Goal: Information Seeking & Learning: Find specific fact

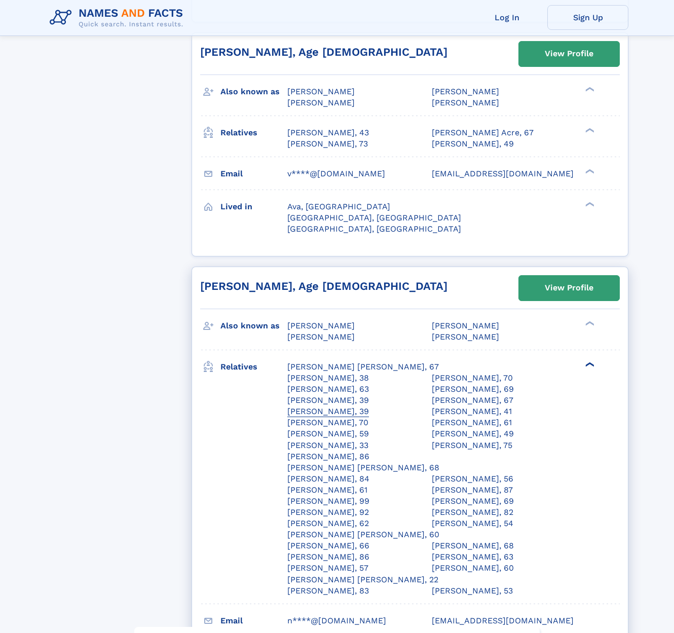
scroll to position [2600, 0]
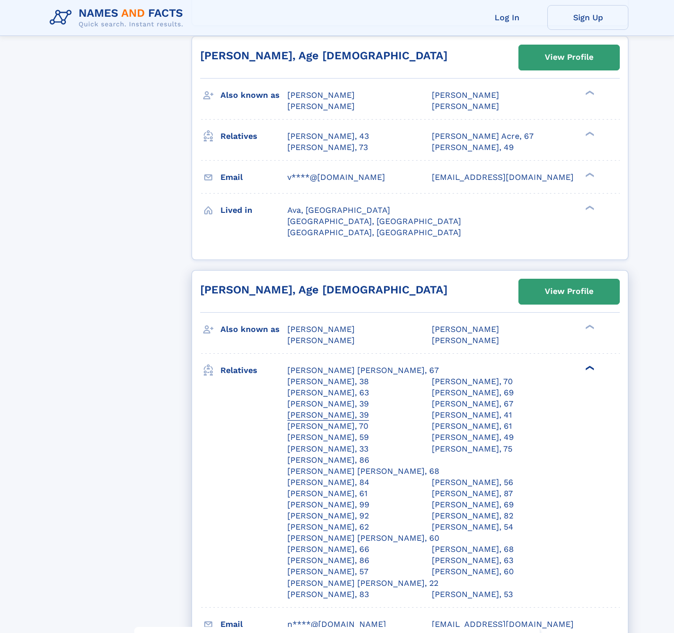
click at [369, 409] on div "Abigail Curran O'Loughlin, 39" at bounding box center [328, 414] width 82 height 11
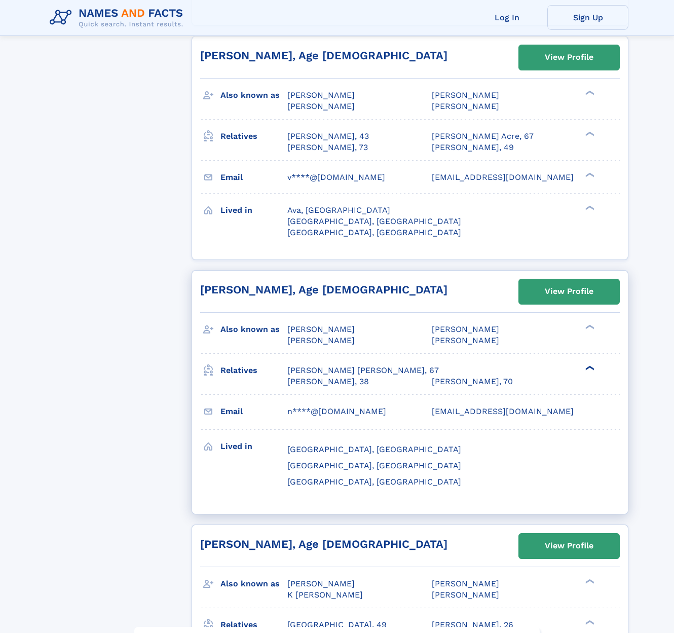
click at [591, 365] on div "❯" at bounding box center [589, 368] width 12 height 7
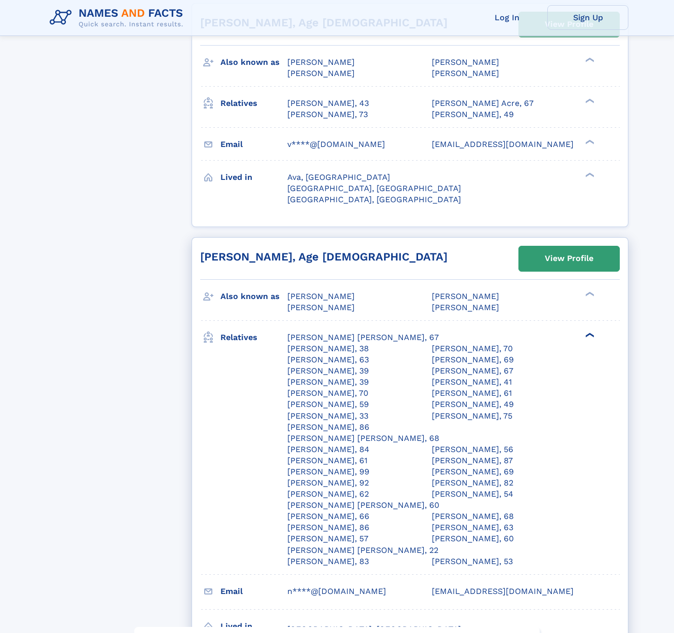
scroll to position [2633, 0]
click at [588, 332] on div "❯" at bounding box center [589, 335] width 12 height 7
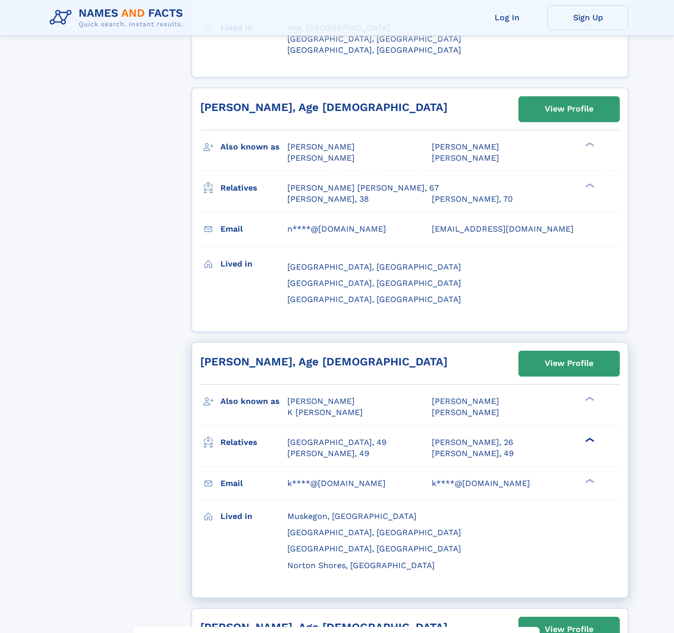
scroll to position [2783, 0]
click at [585, 436] on div "❯" at bounding box center [589, 439] width 12 height 7
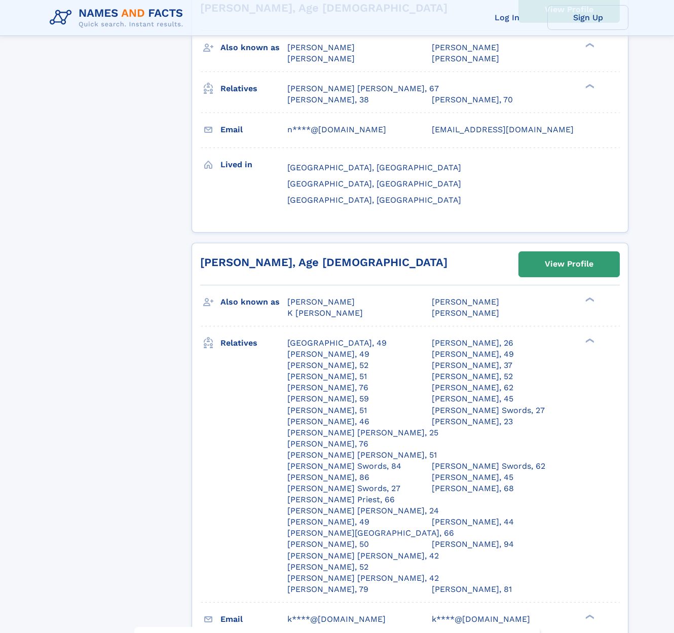
scroll to position [2884, 0]
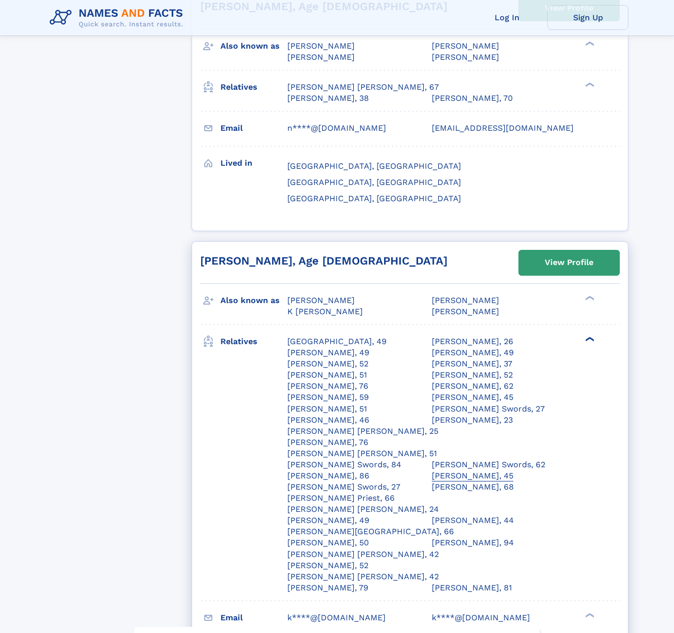
click at [432, 470] on div "Derek J Rainbolt, 45" at bounding box center [473, 475] width 82 height 11
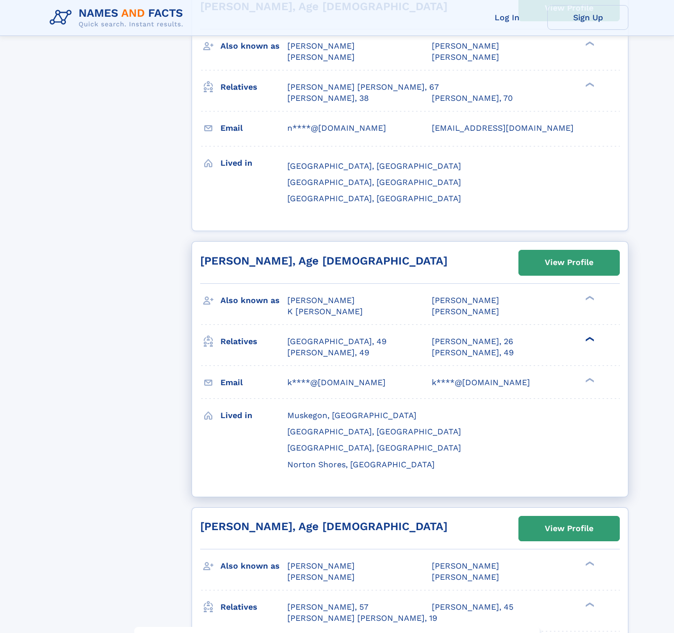
click at [432, 470] on div "Derek J Rainbolt, 45" at bounding box center [473, 475] width 82 height 11
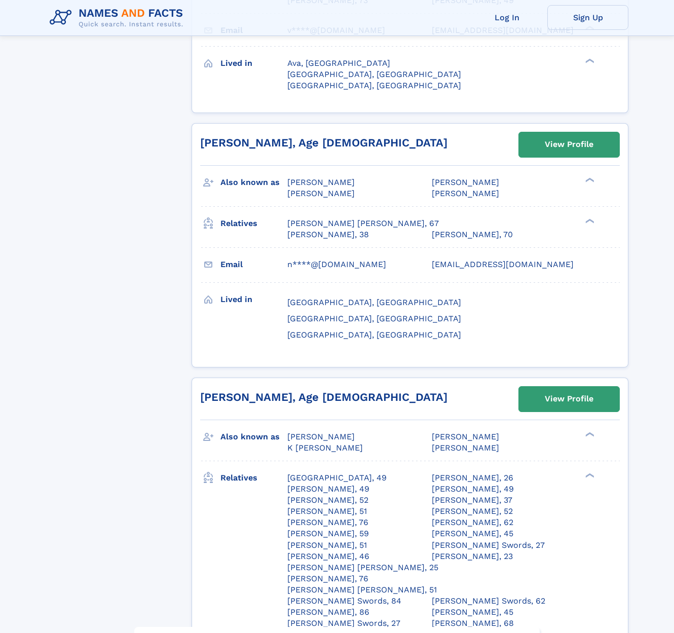
scroll to position [2755, 0]
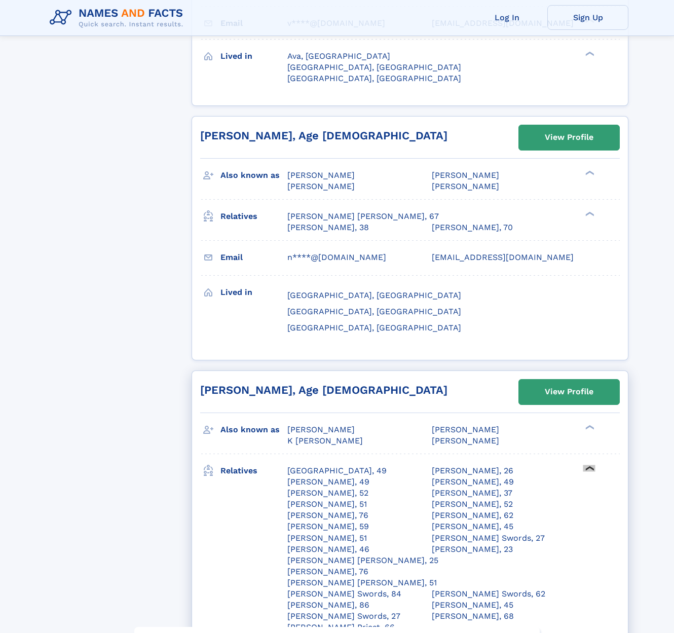
drag, startPoint x: 22, startPoint y: 128, endPoint x: 590, endPoint y: 241, distance: 579.2
click at [590, 465] on div "❯" at bounding box center [589, 468] width 12 height 7
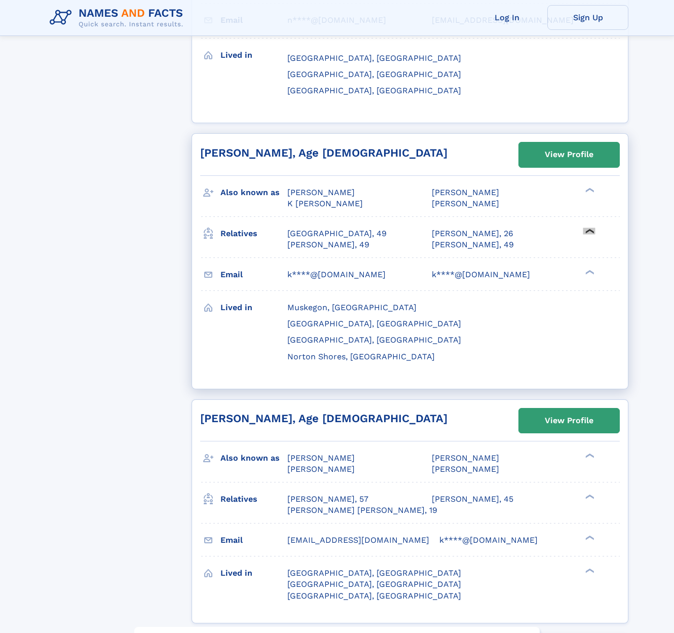
scroll to position [2993, 0]
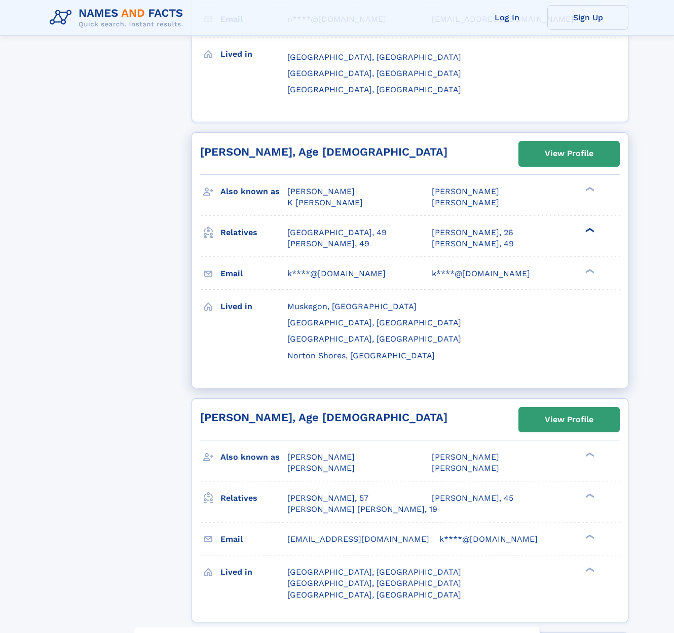
click at [587, 493] on div "❯" at bounding box center [589, 496] width 12 height 7
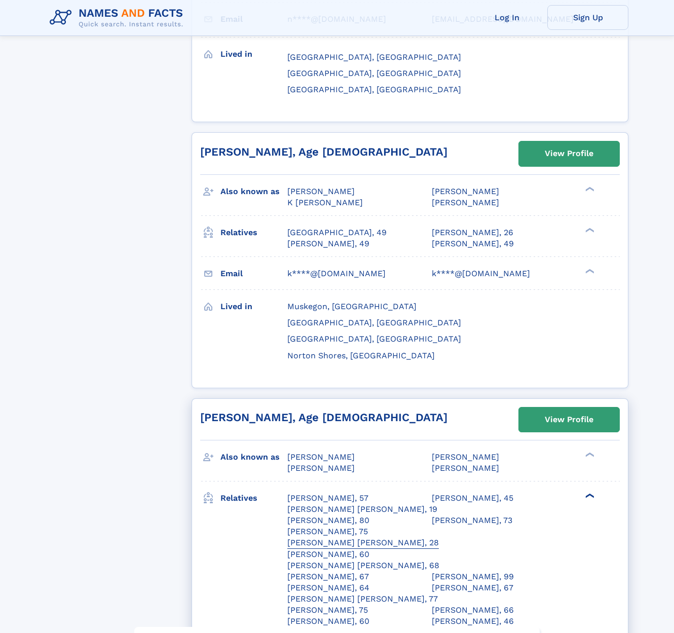
click at [325, 537] on div "Taylor Douglas Vaandering, 28" at bounding box center [363, 542] width 152 height 11
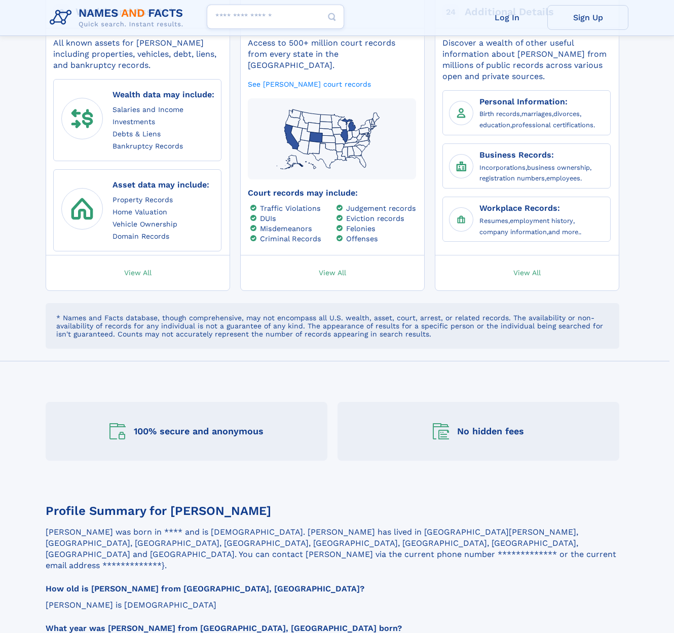
scroll to position [534, 0]
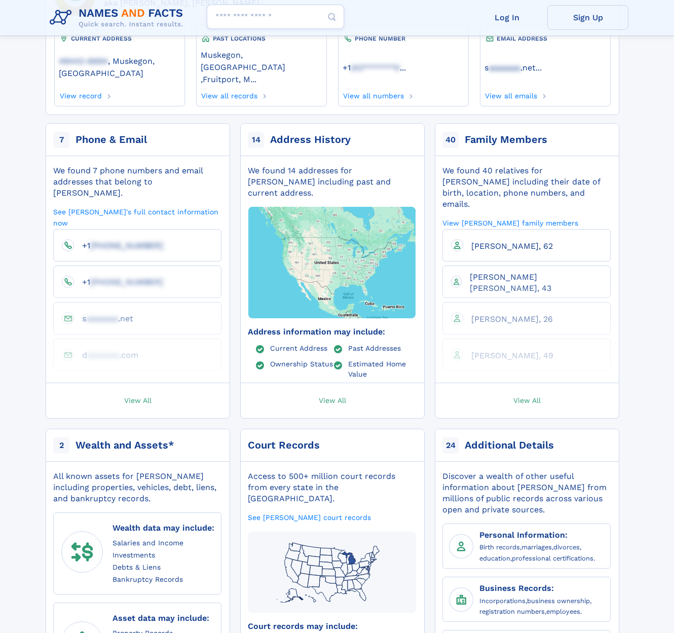
scroll to position [172, 0]
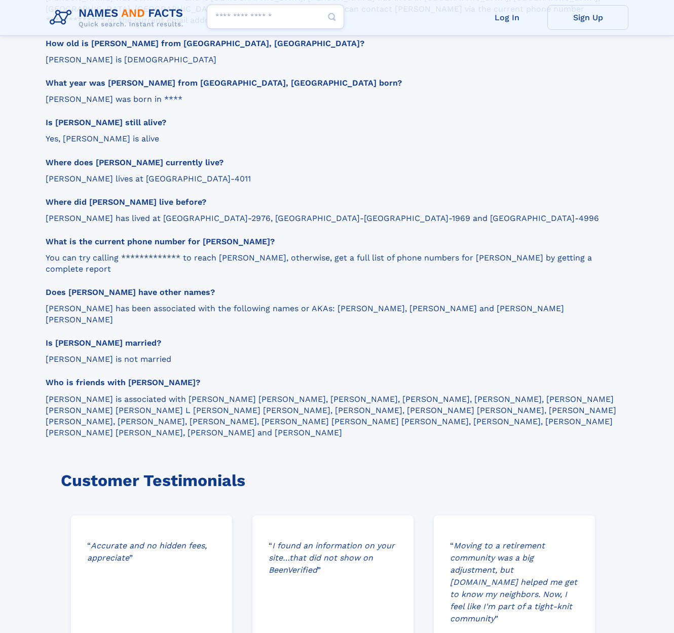
scroll to position [1083, 0]
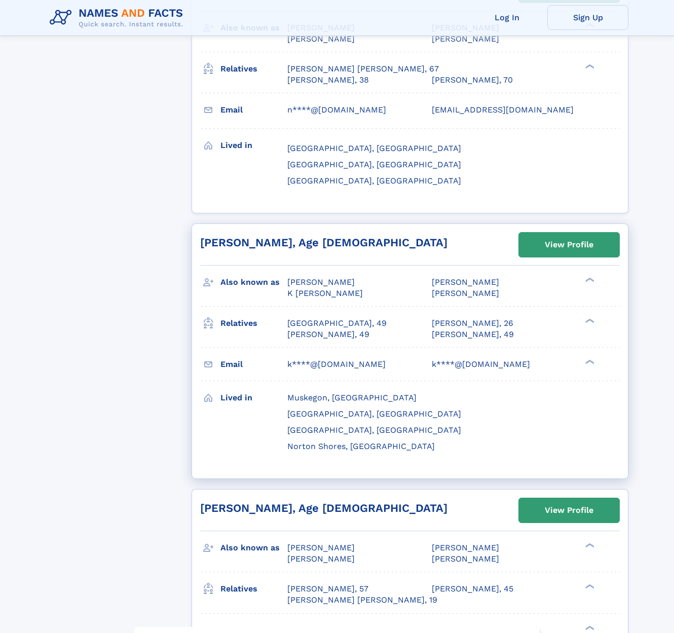
scroll to position [2657, 0]
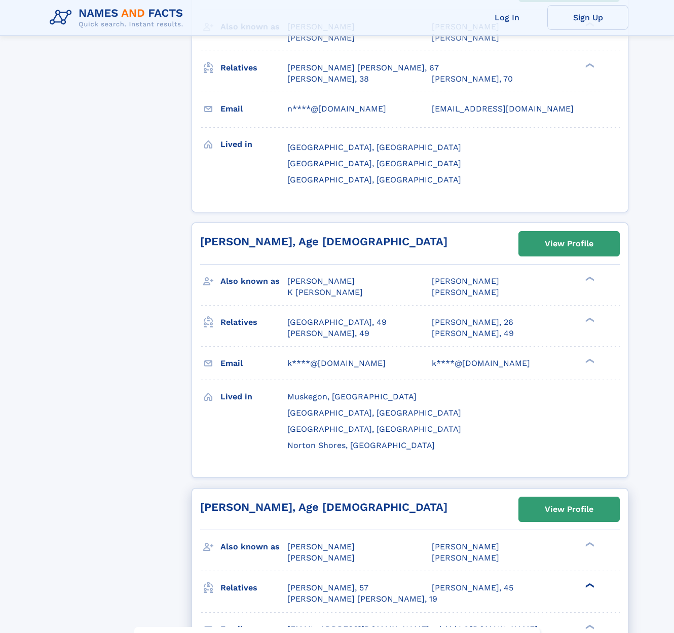
click at [587, 582] on div "❯" at bounding box center [589, 585] width 12 height 7
click at [588, 582] on div "❯" at bounding box center [589, 585] width 12 height 7
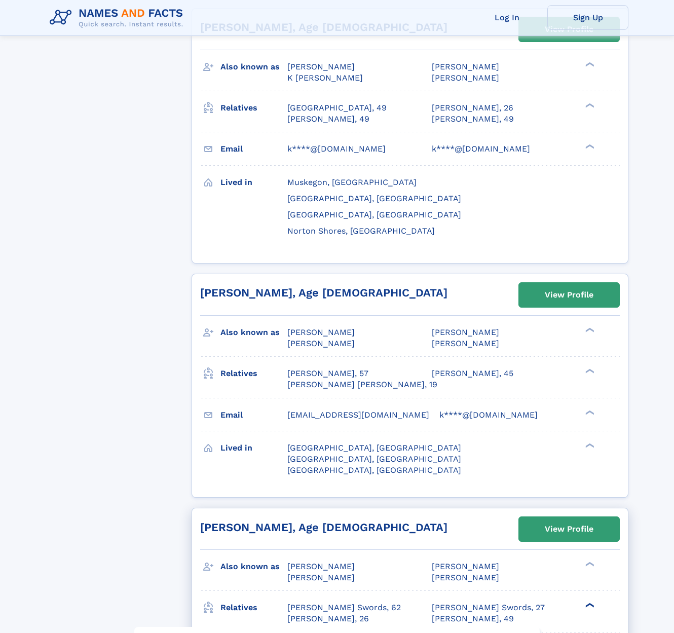
scroll to position [2872, 0]
click at [585, 601] on div "❯" at bounding box center [589, 604] width 12 height 7
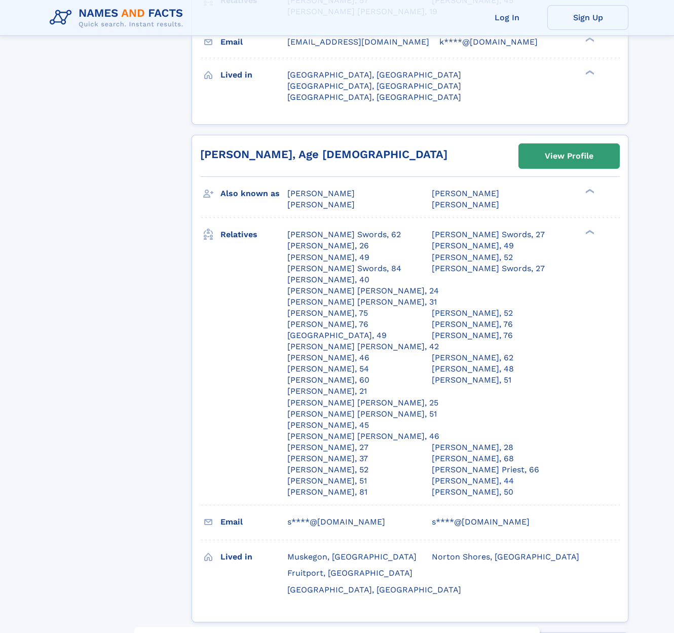
scroll to position [3245, 0]
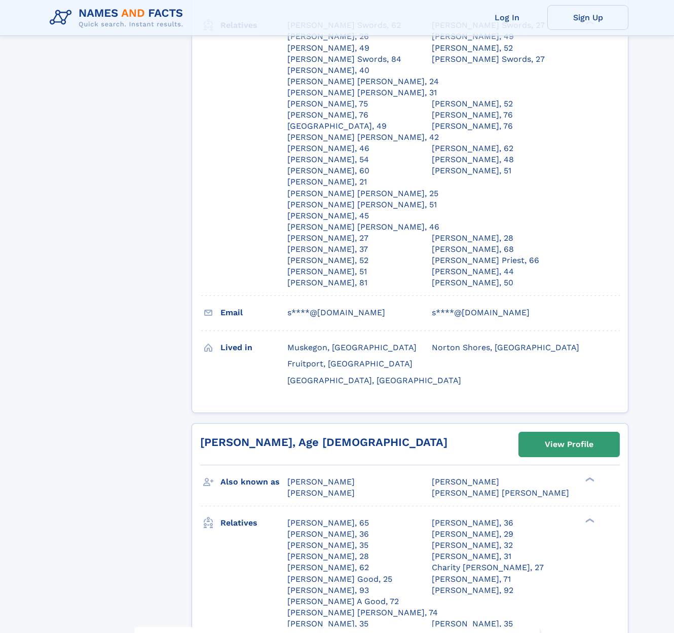
scroll to position [3454, 0]
click at [482, 539] on div "Michael E Vaandering, 32" at bounding box center [472, 544] width 81 height 11
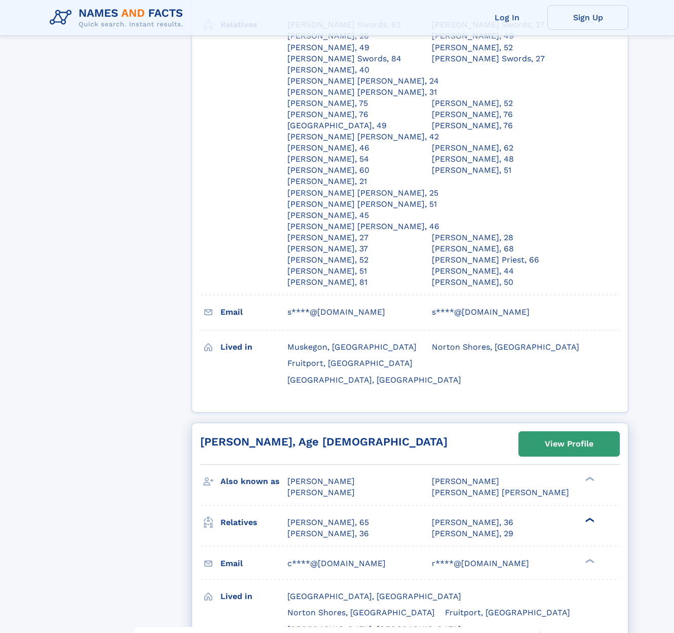
click at [587, 517] on div "❯" at bounding box center [589, 520] width 12 height 7
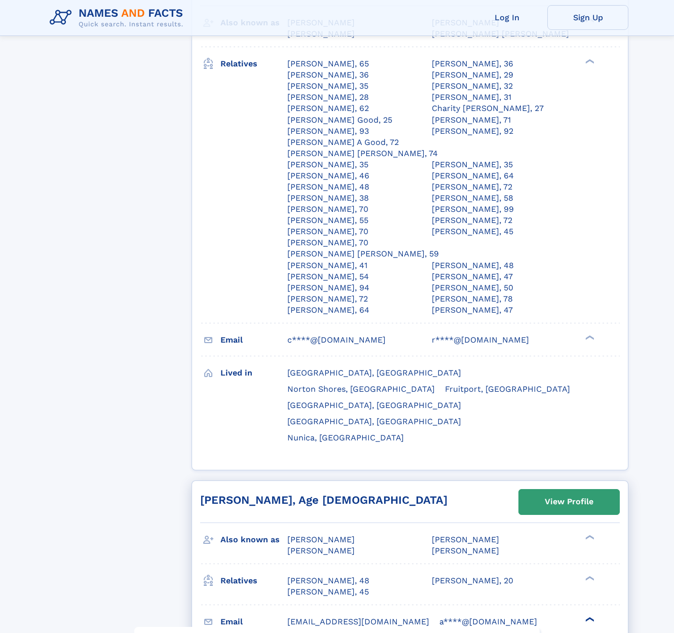
scroll to position [3913, 0]
click at [587, 575] on div "❯" at bounding box center [589, 578] width 12 height 7
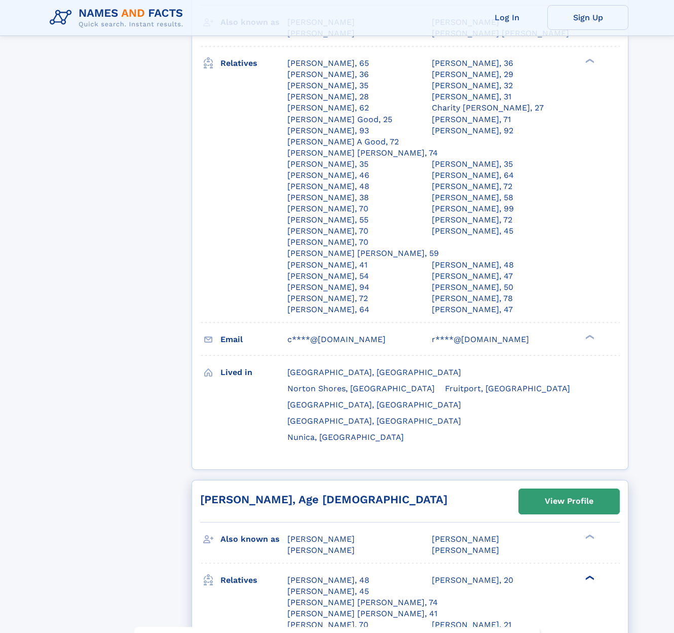
click at [432, 619] on div "[PERSON_NAME], 21" at bounding box center [472, 624] width 80 height 11
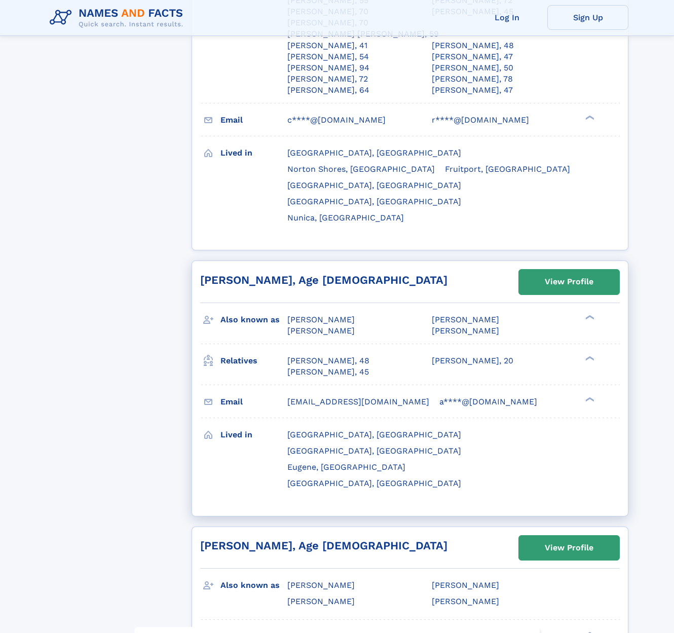
scroll to position [4137, 0]
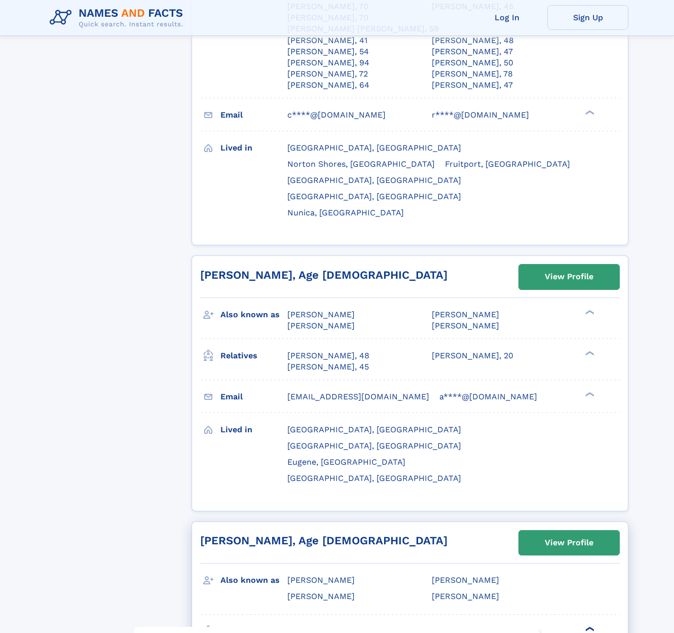
click at [587, 626] on div "❯" at bounding box center [589, 629] width 12 height 7
click at [586, 626] on div "❯" at bounding box center [589, 629] width 12 height 7
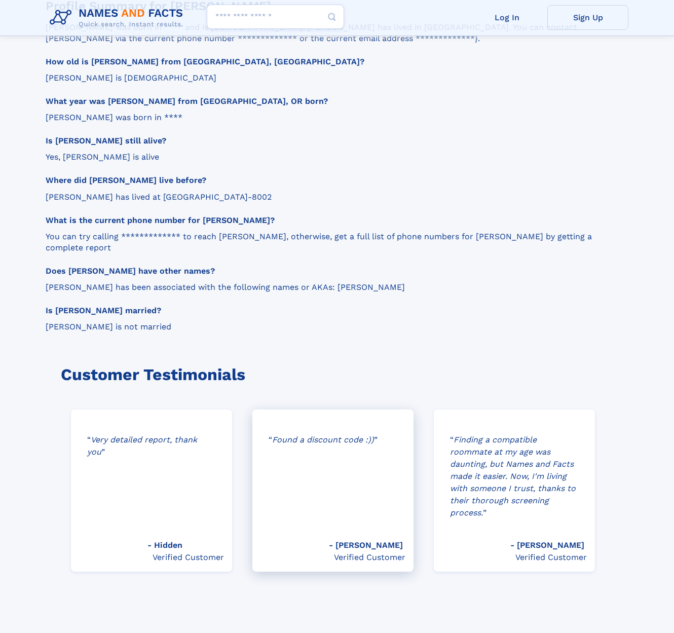
scroll to position [1061, 0]
